Goal: Task Accomplishment & Management: Complete application form

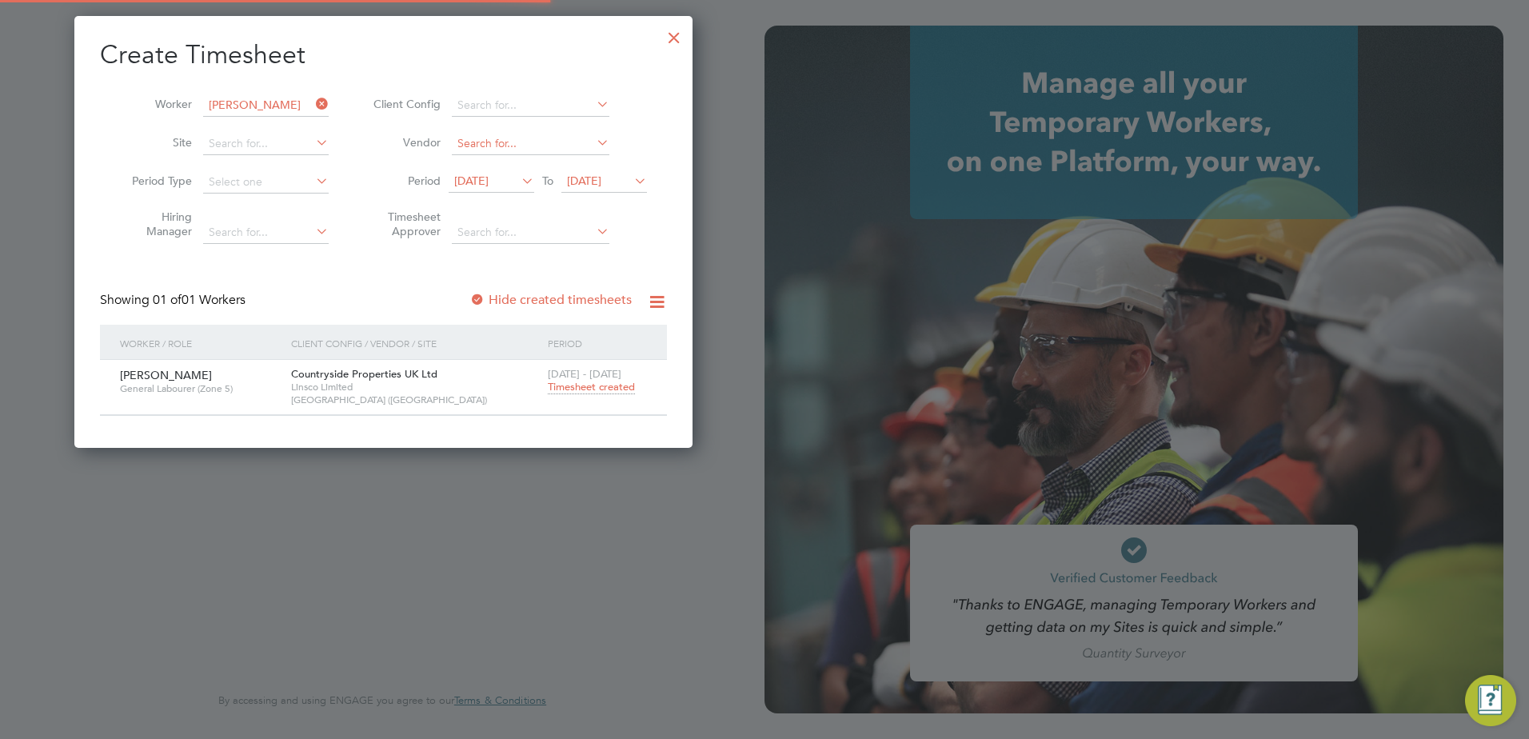
scroll to position [431, 619]
type input "[PERSON_NAME][EMAIL_ADDRESS][PERSON_NAME][DOMAIN_NAME]"
click at [269, 107] on div "Session Paused To protect your account and sensitive data, we've temporarily pa…" at bounding box center [382, 369] width 765 height 739
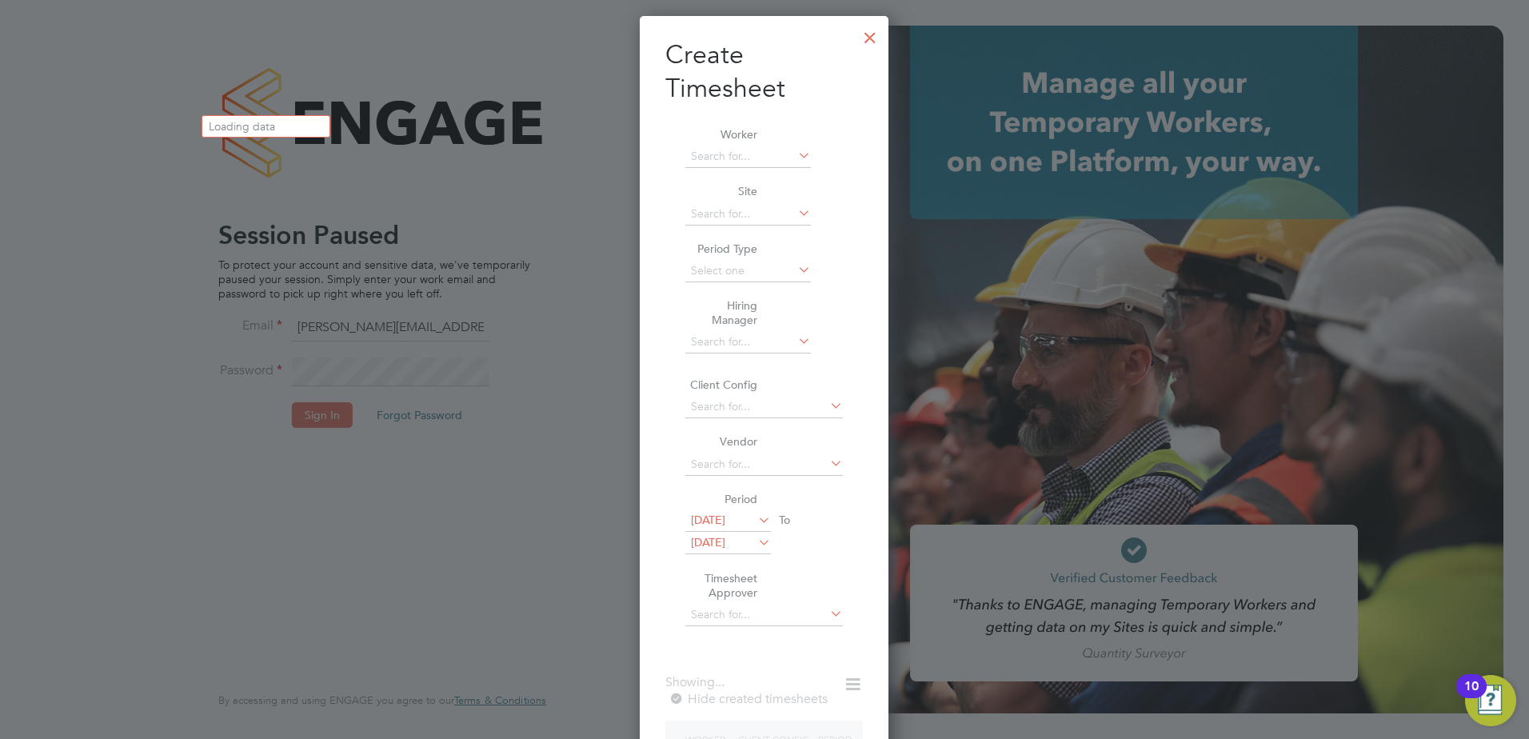
scroll to position [848, 250]
click at [880, 33] on div at bounding box center [870, 33] width 29 height 29
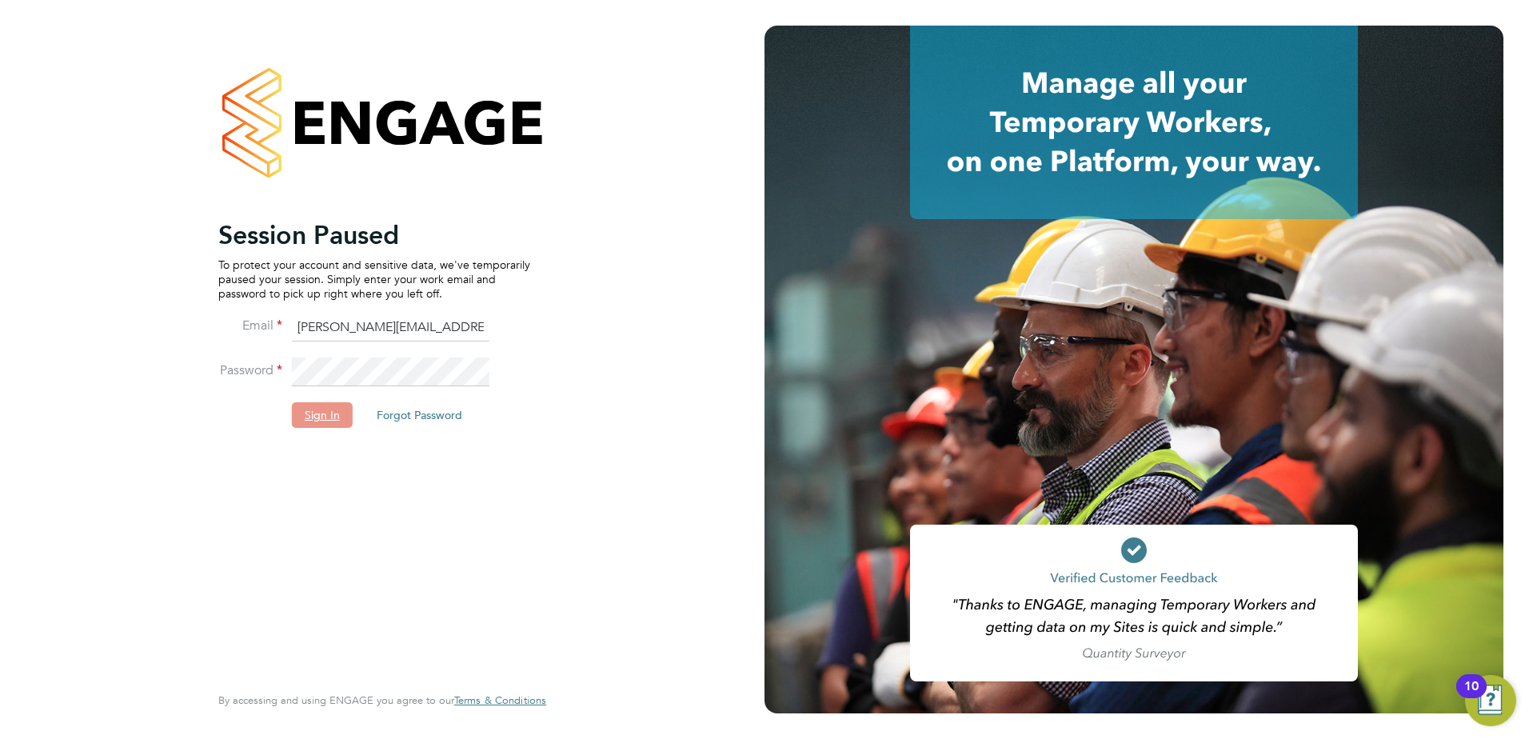
click at [342, 409] on button "Sign In" at bounding box center [322, 415] width 61 height 26
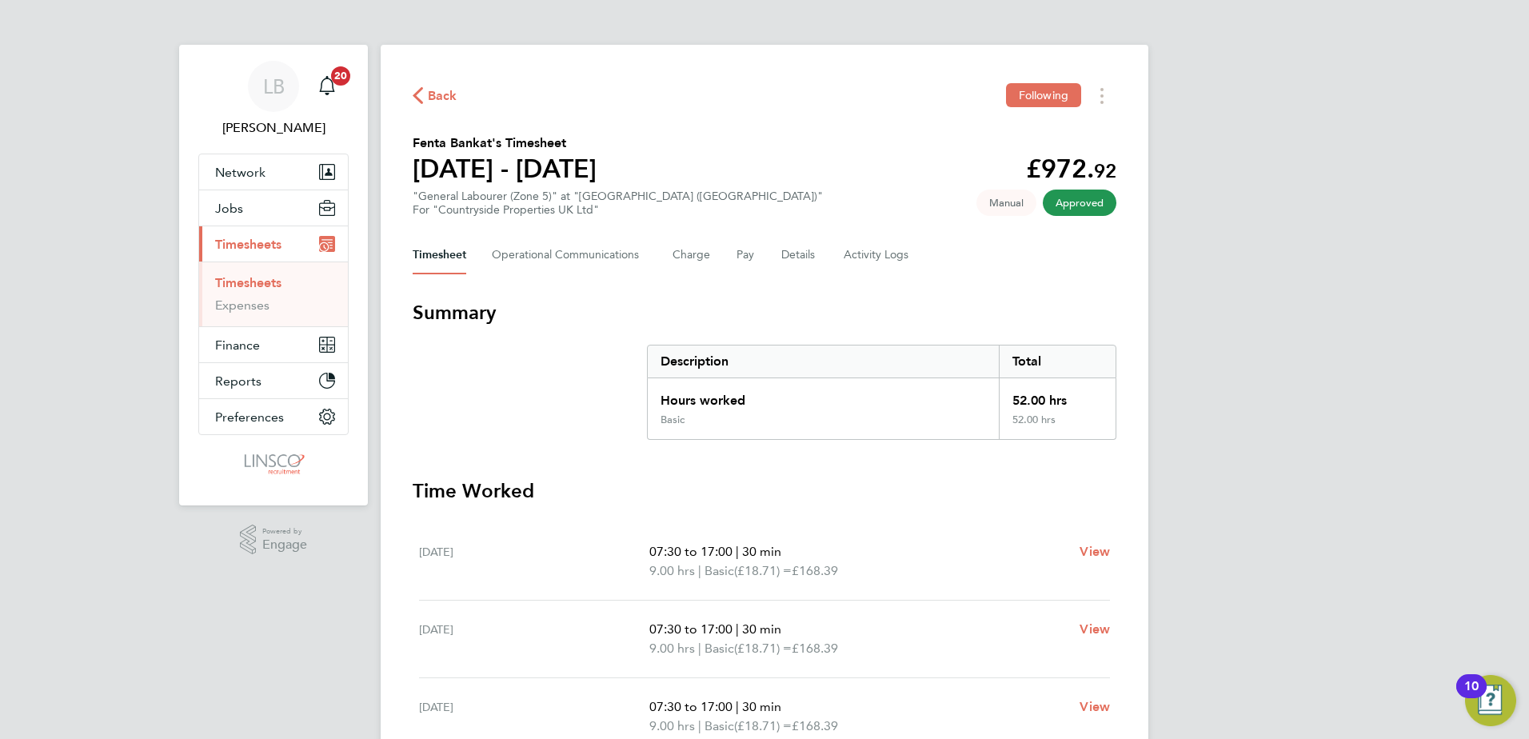
click at [450, 95] on span "Back" at bounding box center [443, 95] width 30 height 19
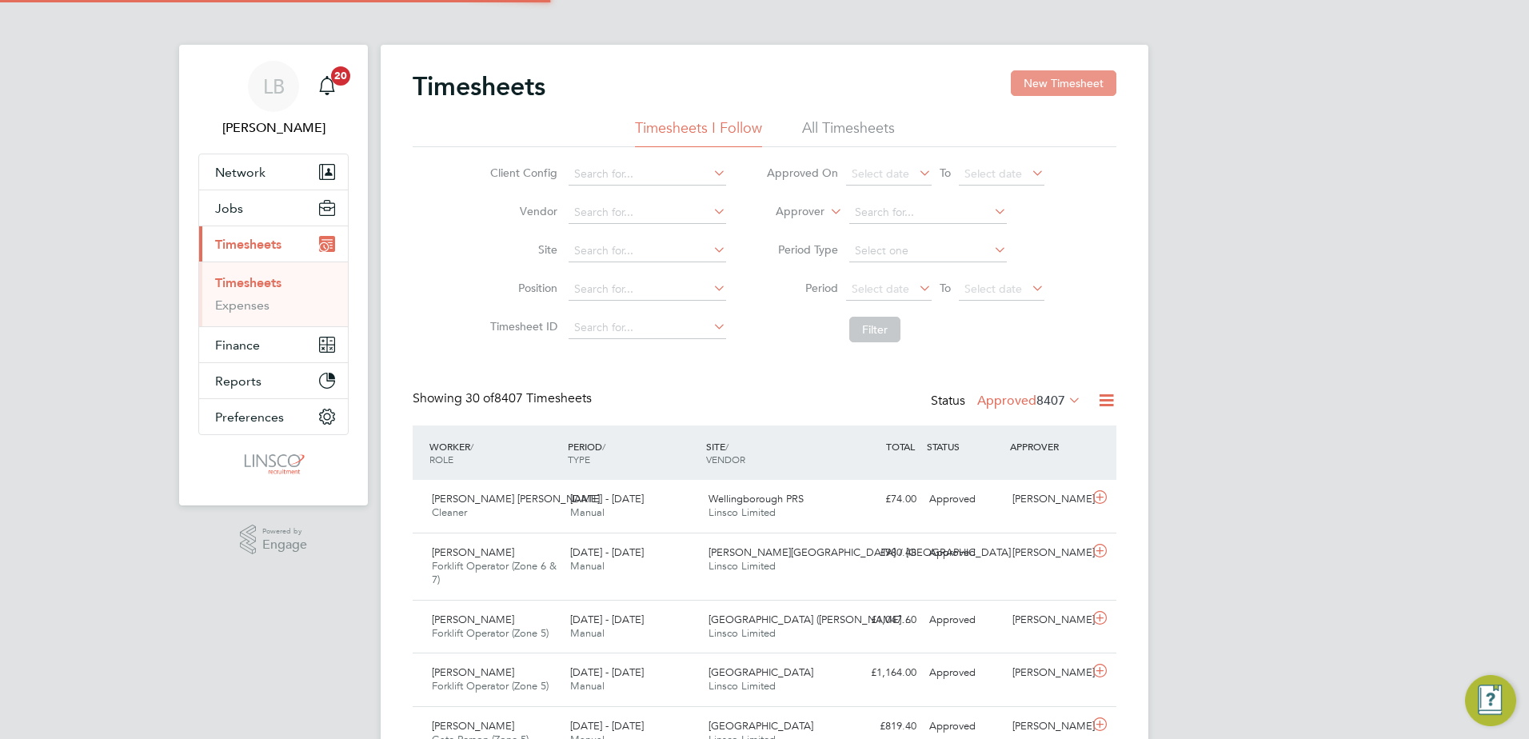
click at [1013, 87] on button "New Timesheet" at bounding box center [1064, 83] width 106 height 26
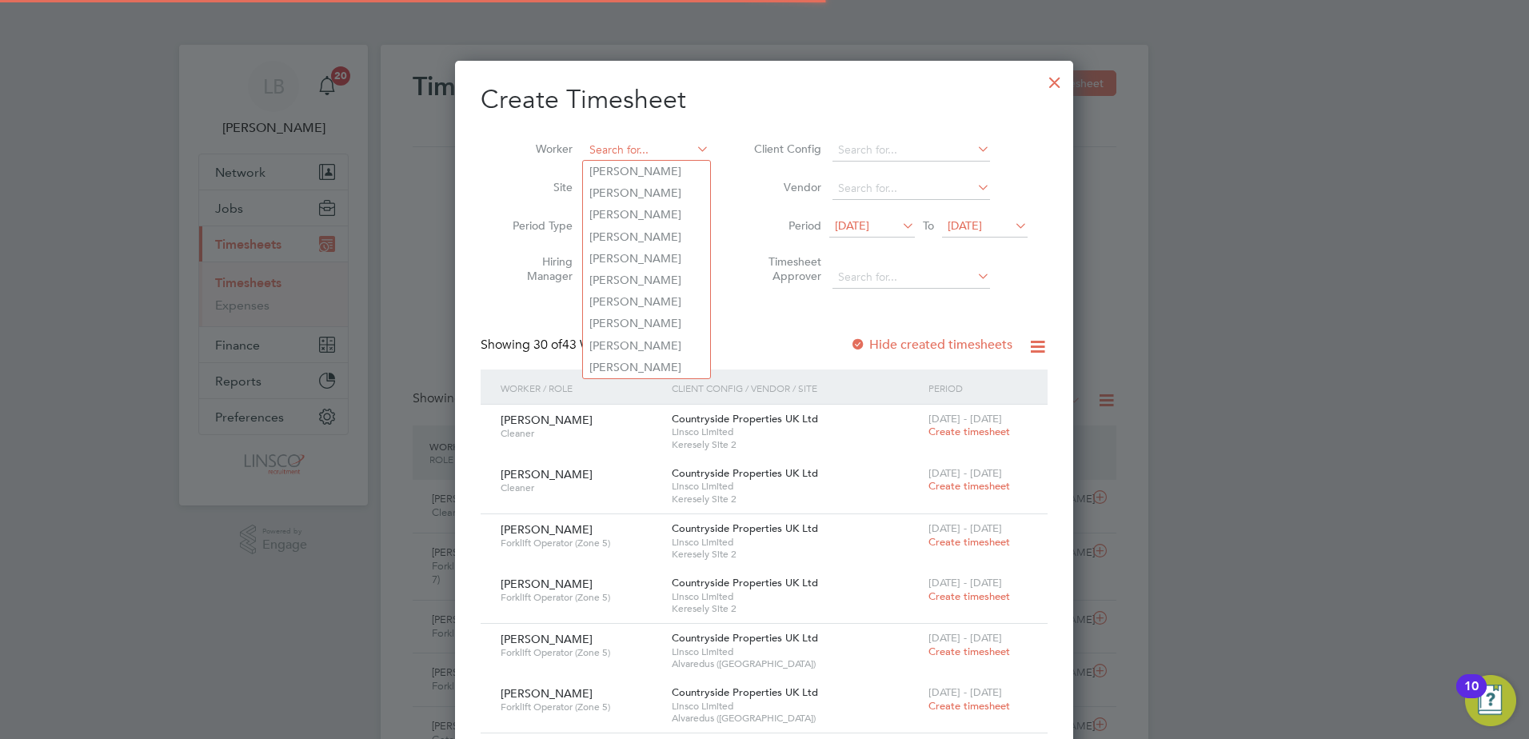
click at [598, 147] on input at bounding box center [647, 150] width 126 height 22
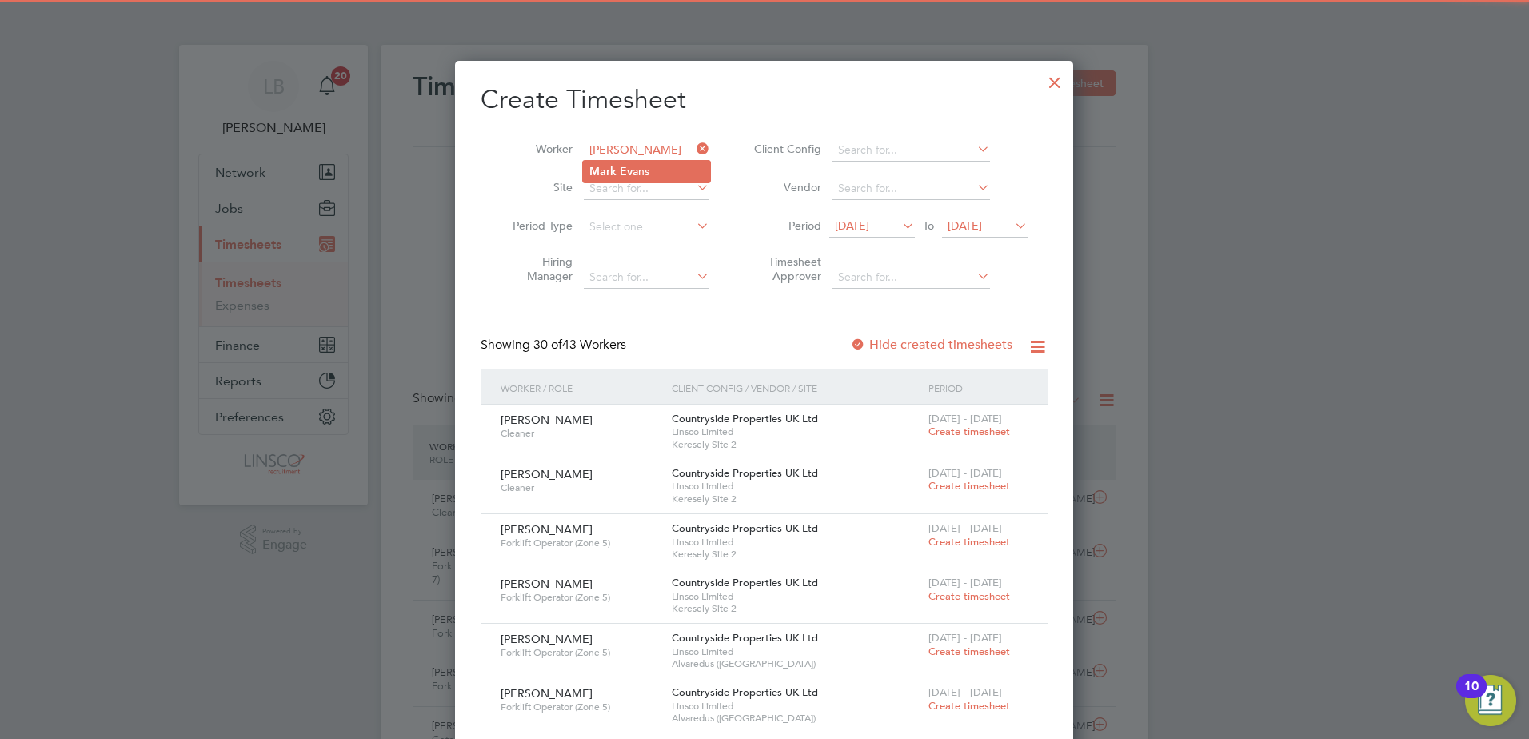
click at [676, 163] on li "[PERSON_NAME] Ev ans" at bounding box center [646, 172] width 127 height 22
type input "[PERSON_NAME]"
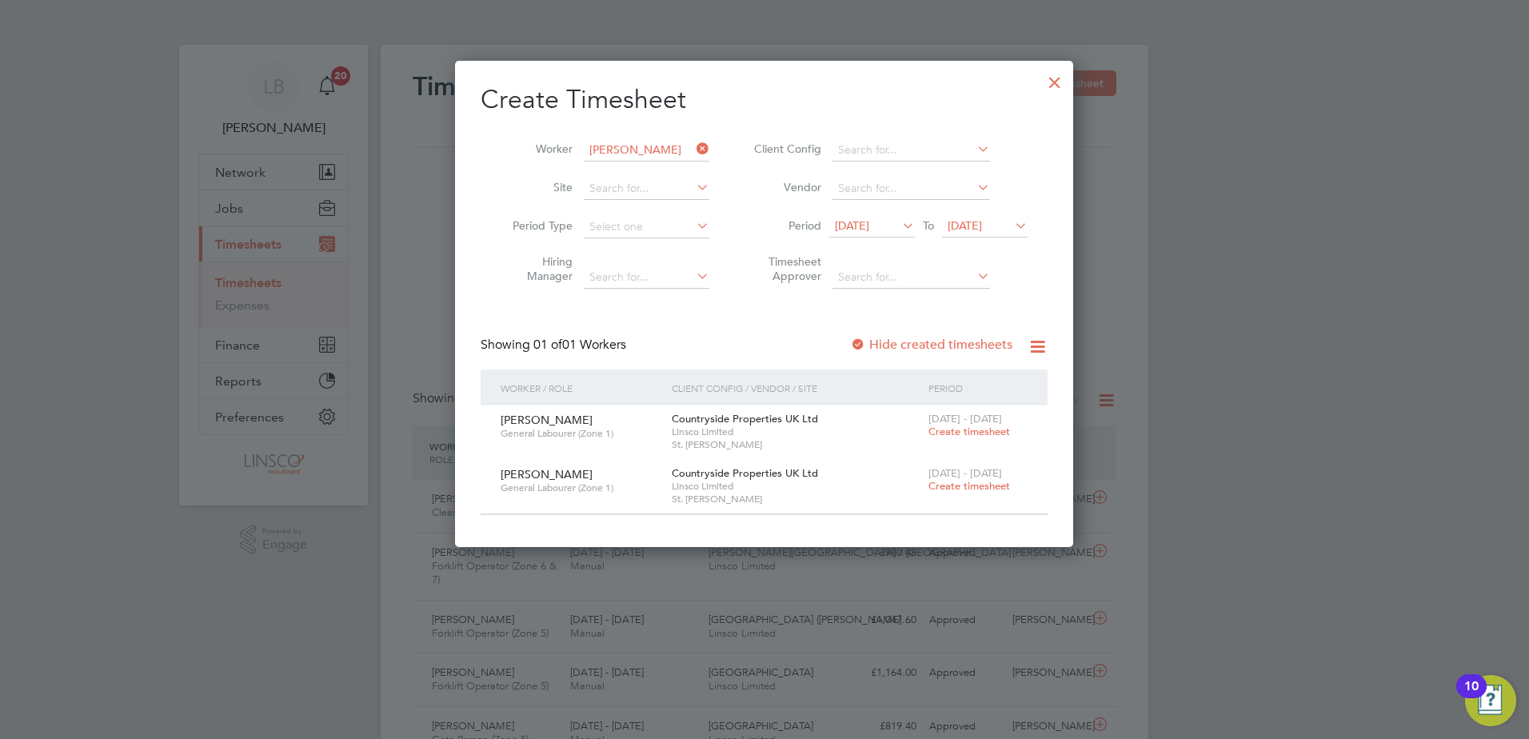
click at [886, 233] on span "[DATE]" at bounding box center [872, 227] width 86 height 22
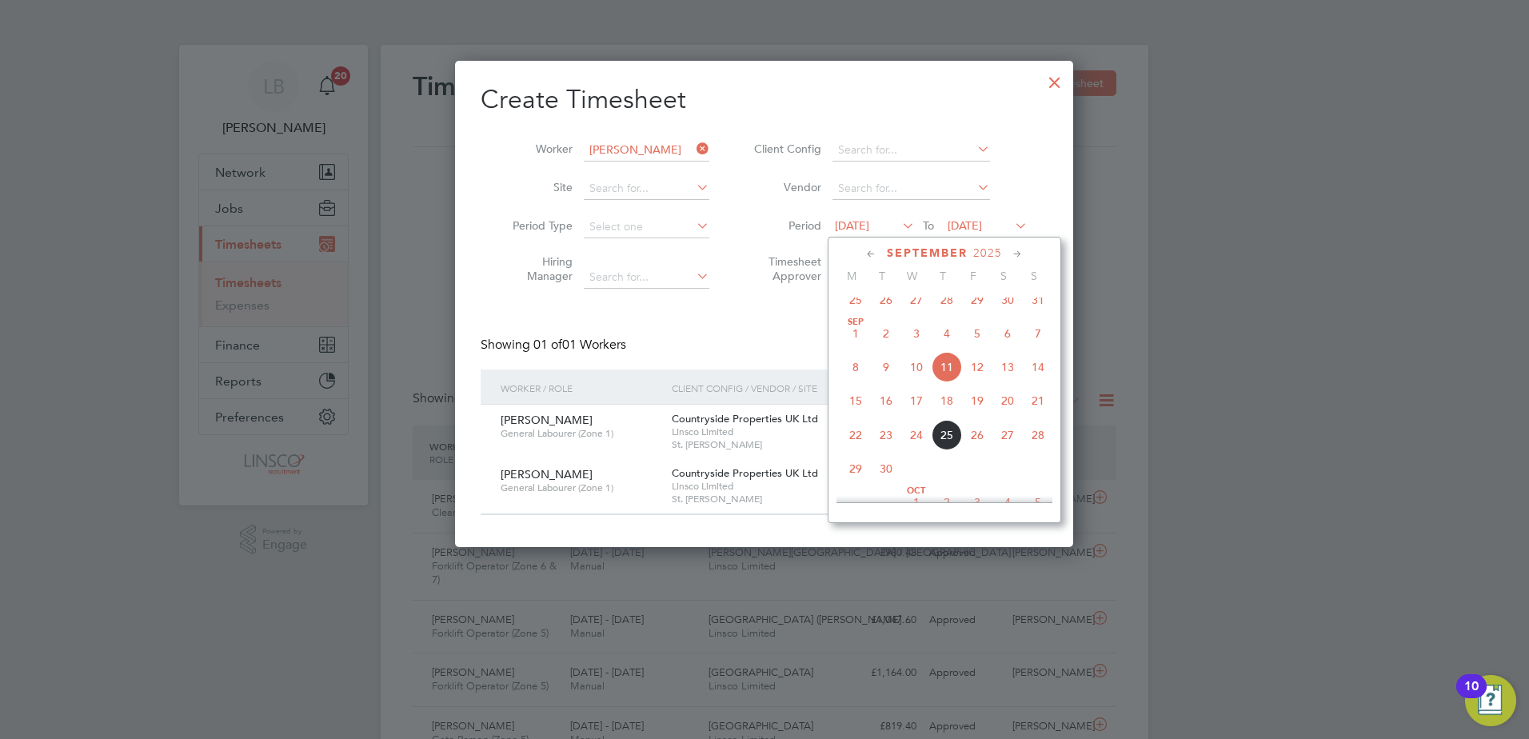
click at [855, 407] on span "15" at bounding box center [855, 400] width 30 height 30
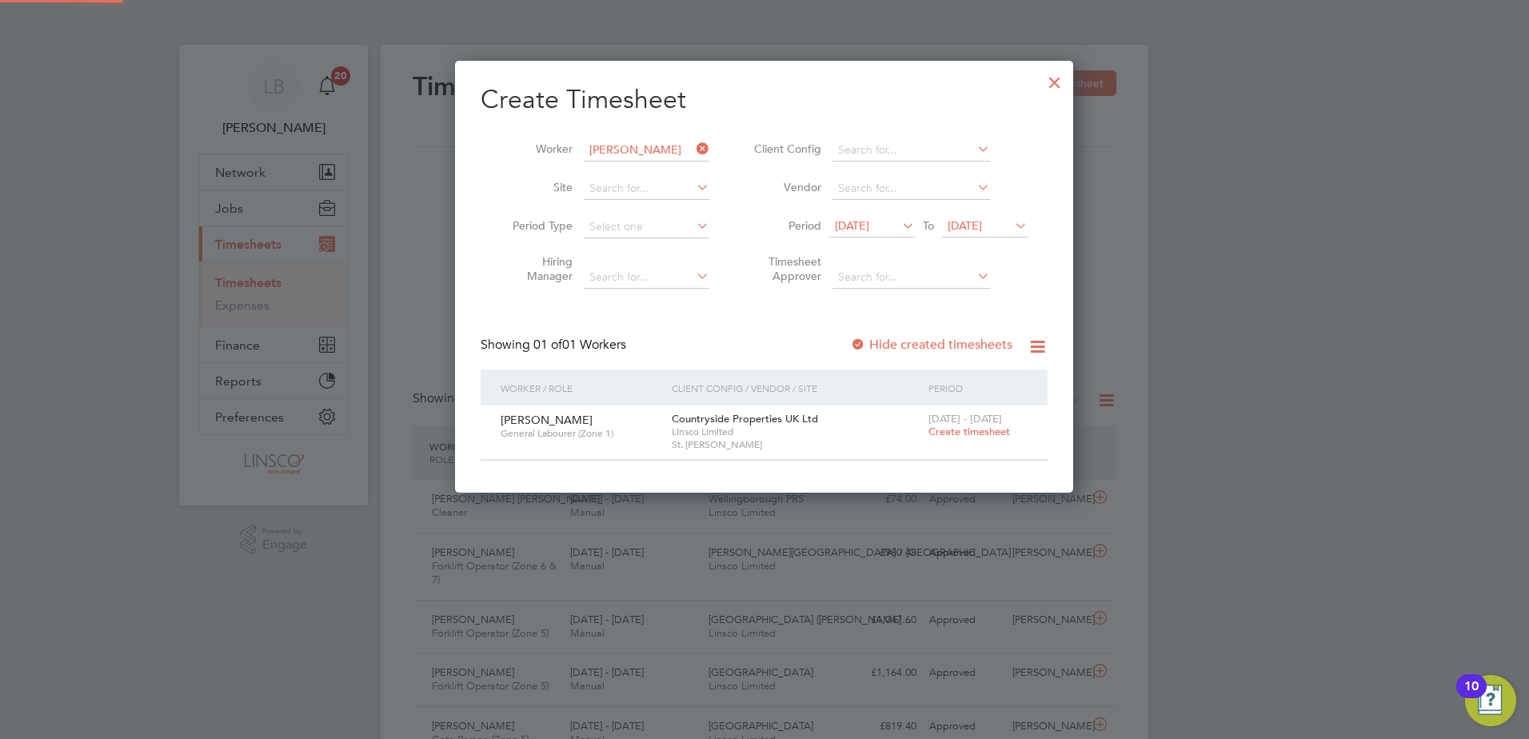
click at [998, 218] on div "[DATE] To [DATE]" at bounding box center [928, 227] width 198 height 22
click at [982, 223] on span "[DATE]" at bounding box center [965, 225] width 34 height 14
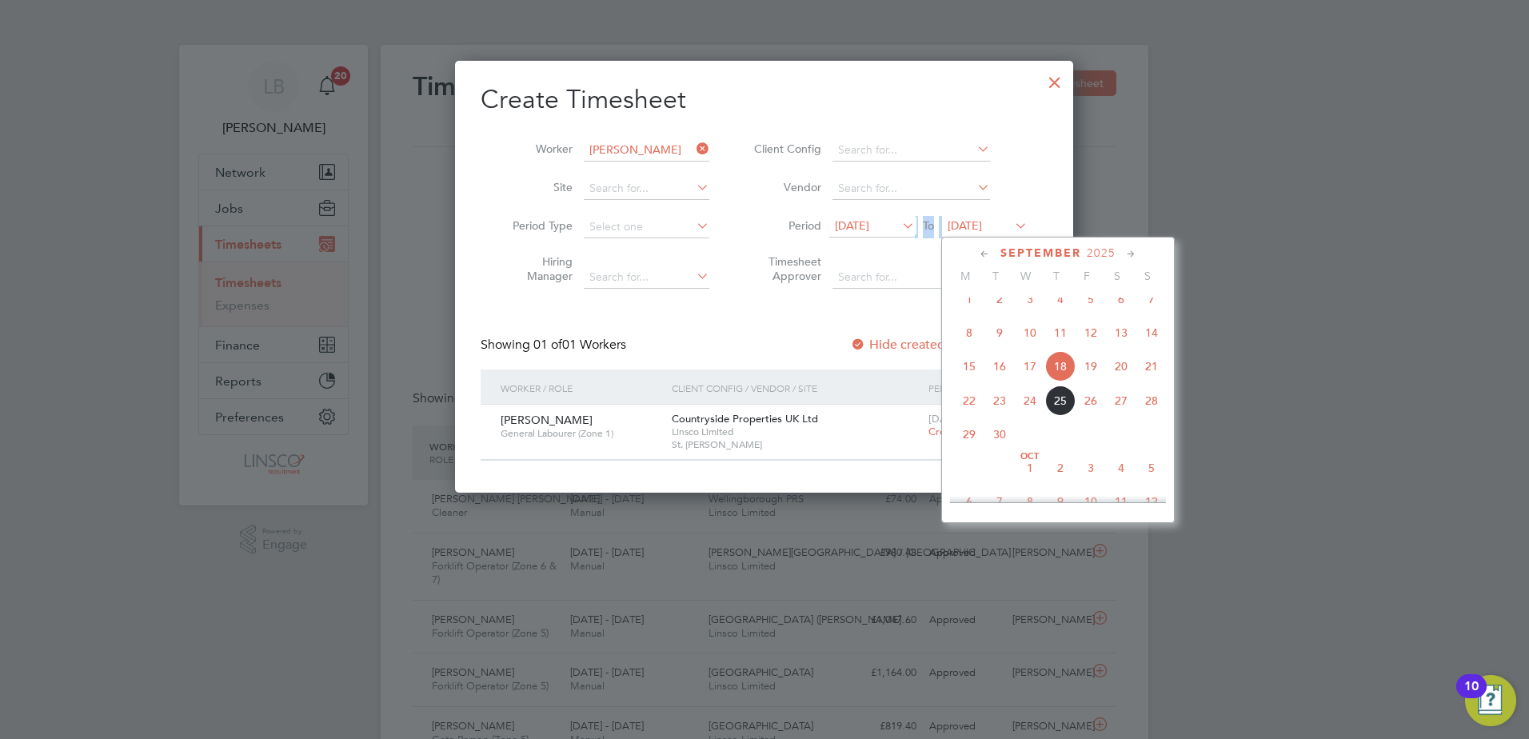
click at [1142, 377] on span "21" at bounding box center [1151, 366] width 30 height 30
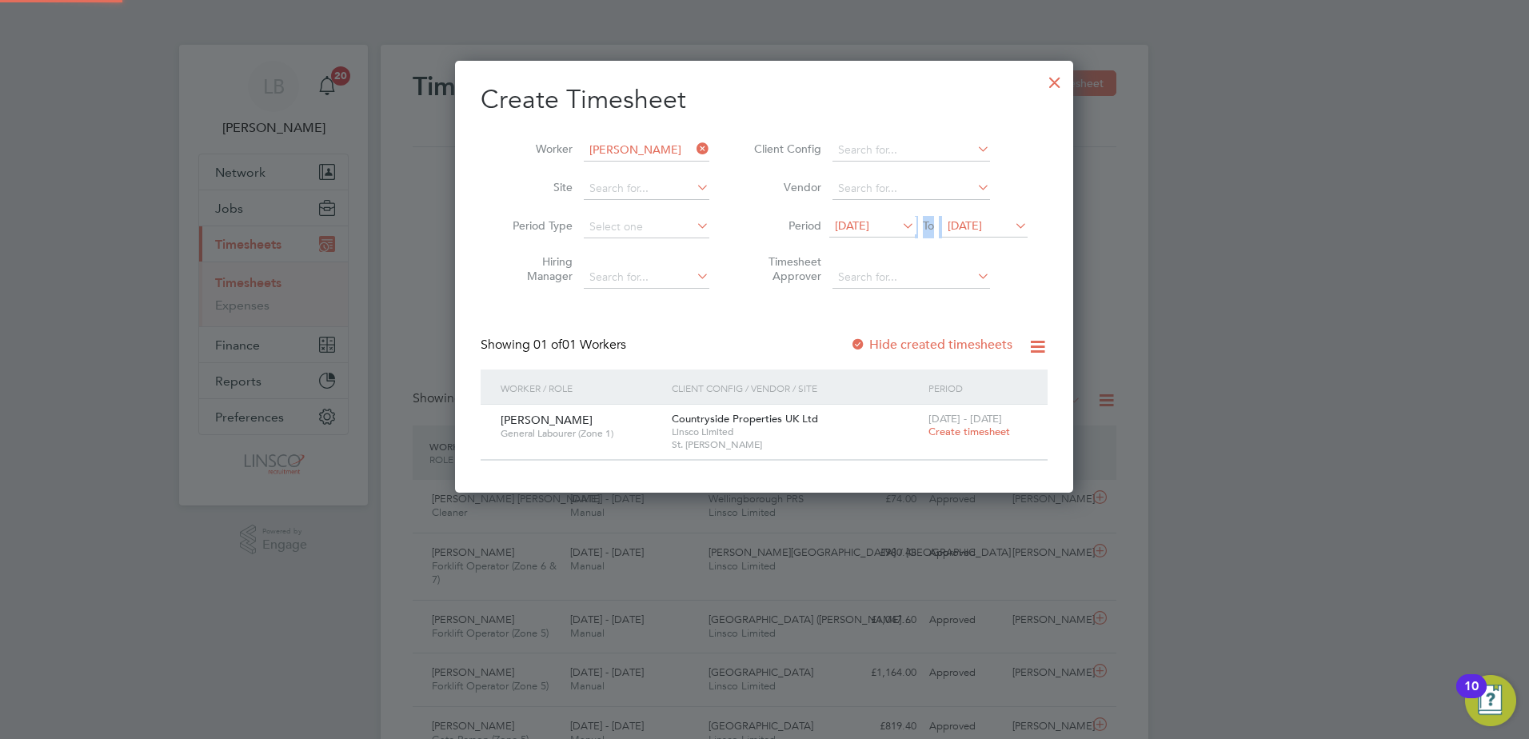
click at [980, 345] on label "Hide created timesheets" at bounding box center [931, 345] width 162 height 16
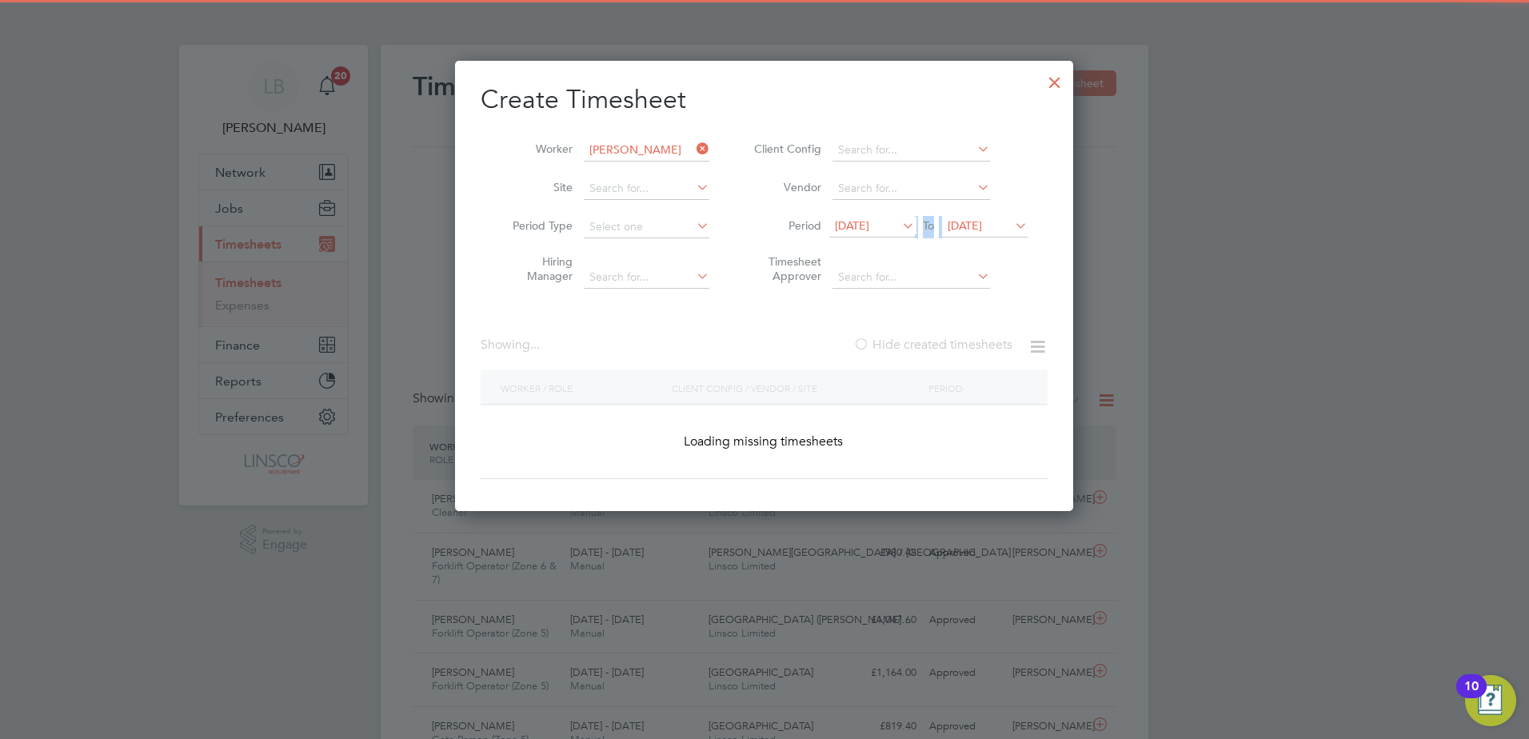
click at [977, 342] on label "Hide created timesheets" at bounding box center [932, 345] width 159 height 16
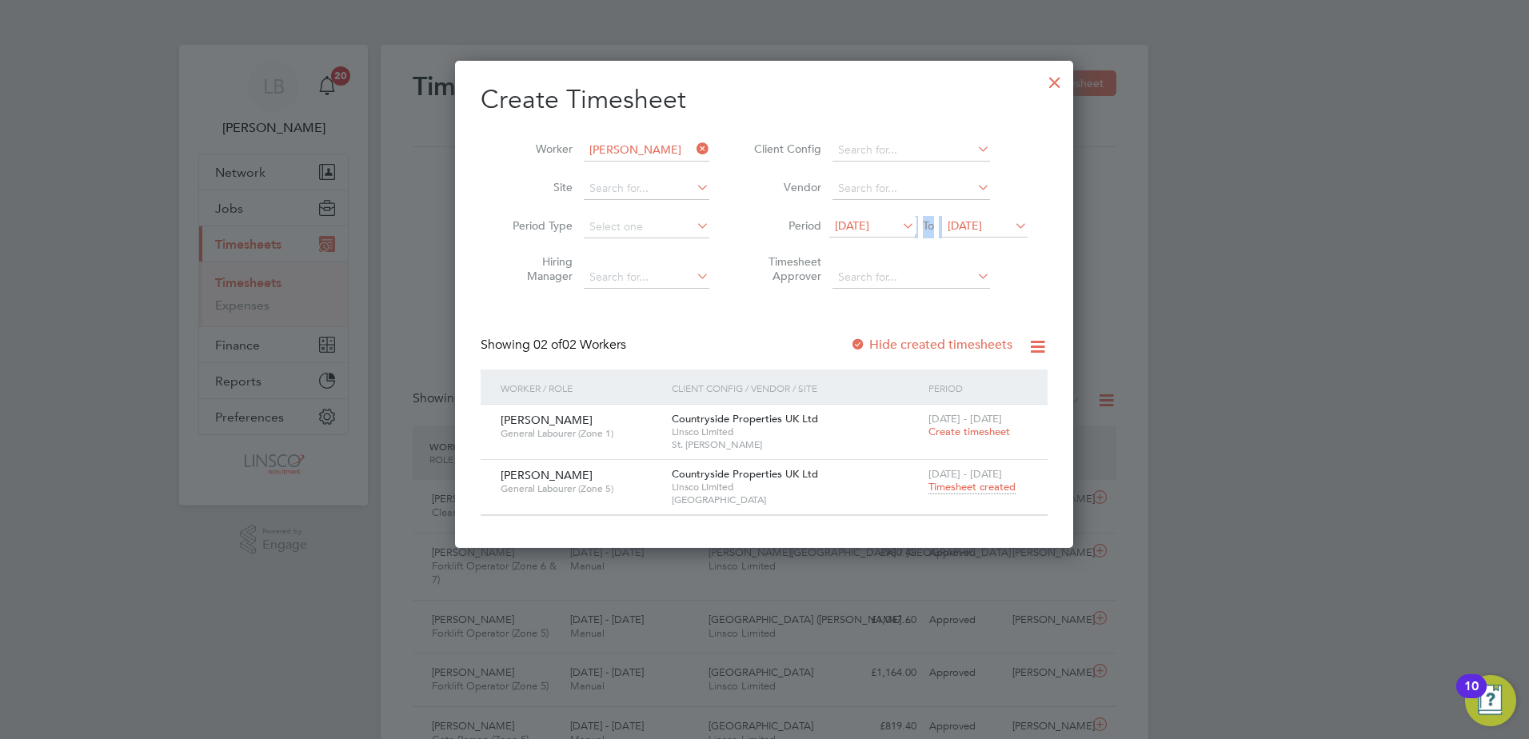
click at [964, 487] on span "Timesheet created" at bounding box center [971, 487] width 87 height 14
